Goal: Task Accomplishment & Management: Manage account settings

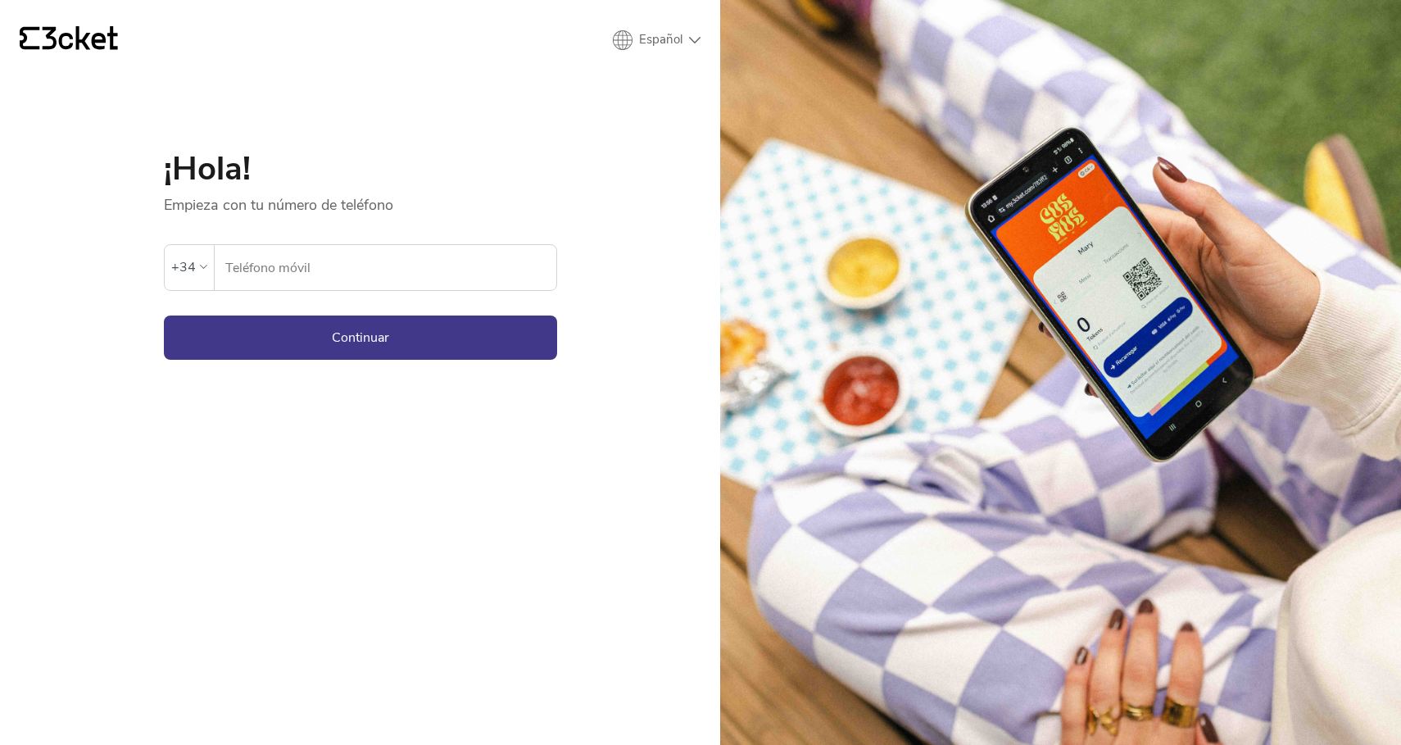
select select "pt_PT"
click at [374, 252] on input "Telemóvel" at bounding box center [395, 267] width 324 height 45
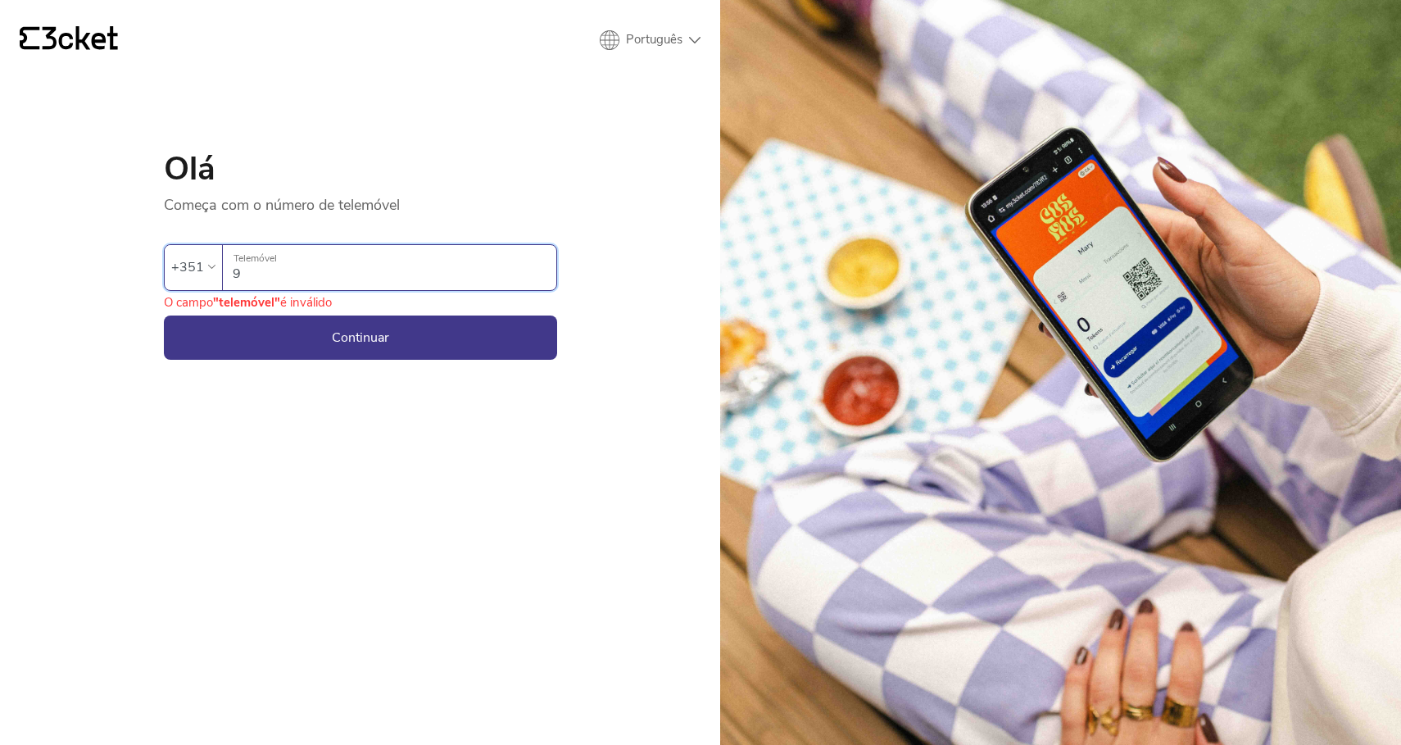
type input "91"
type input "910618335"
click at [360, 337] on button "Continuar" at bounding box center [360, 337] width 393 height 44
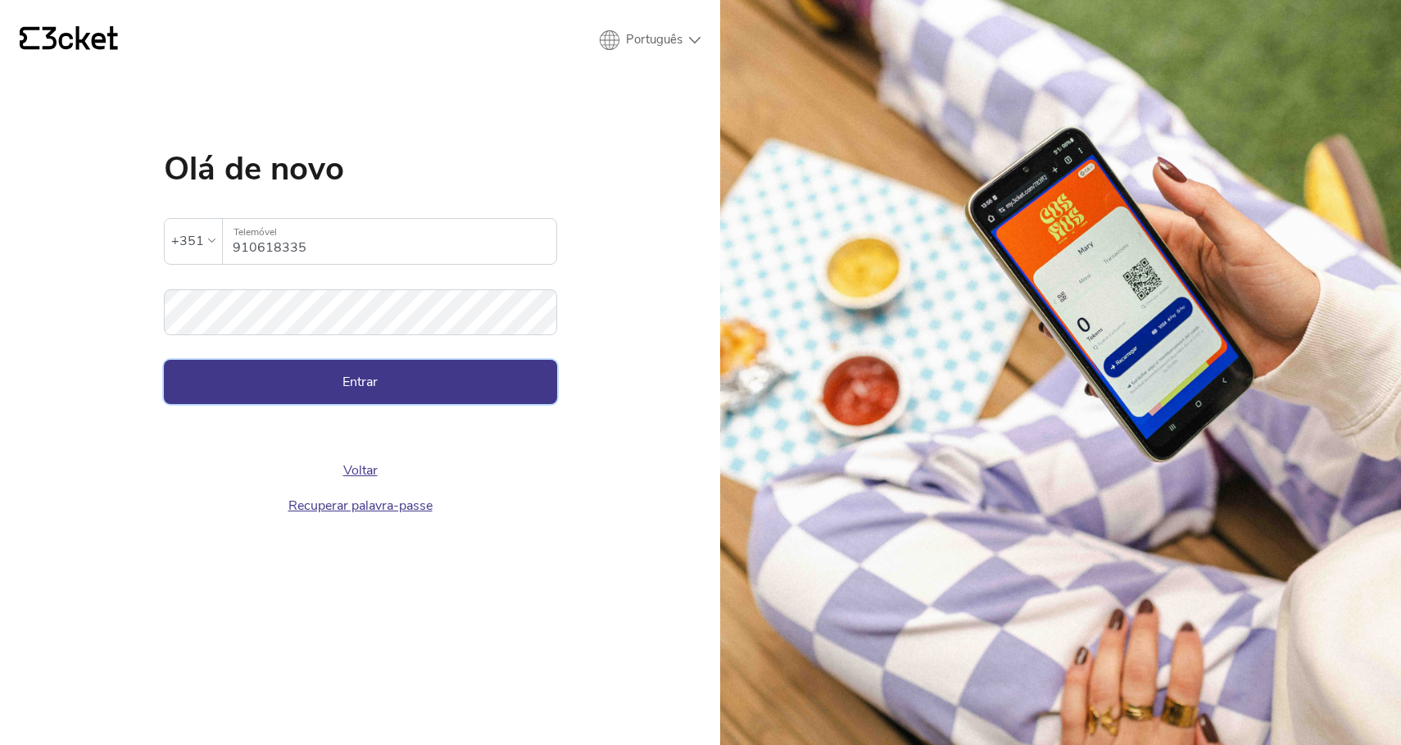
click at [411, 388] on button "Entrar" at bounding box center [360, 382] width 393 height 44
